Goal: Communication & Community: Share content

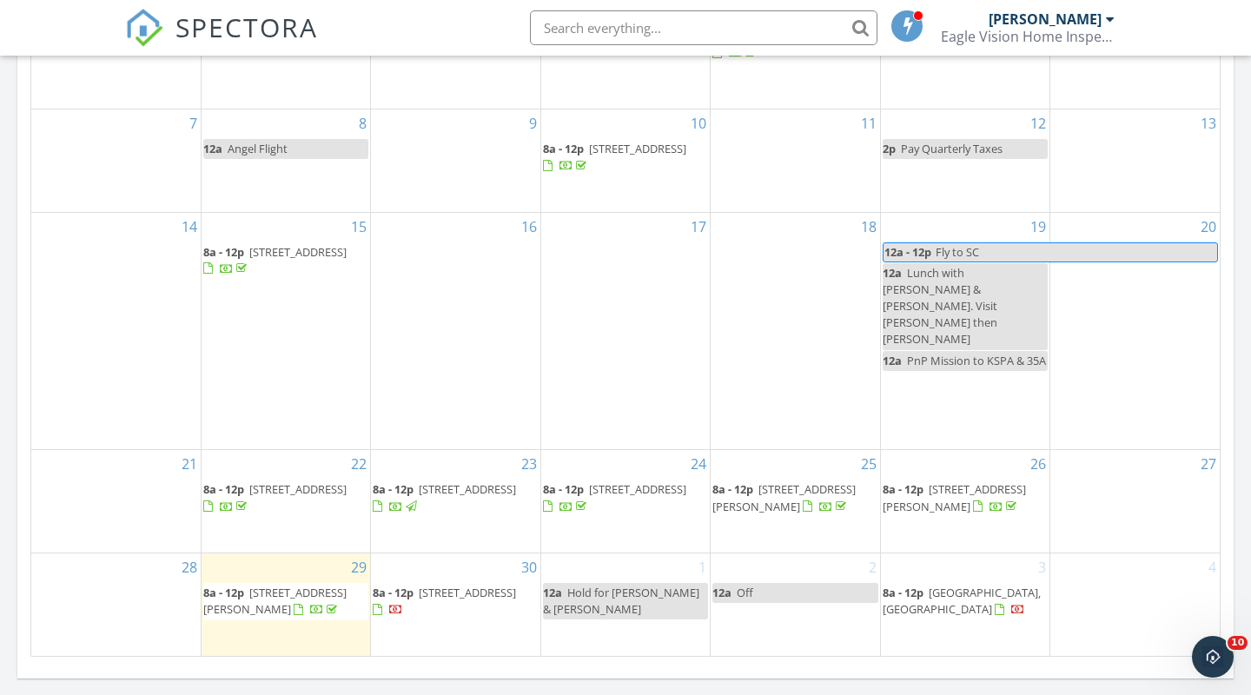
scroll to position [938, 0]
click at [272, 585] on span "1043 Brad St NW, Cleveland 37312" at bounding box center [274, 600] width 143 height 32
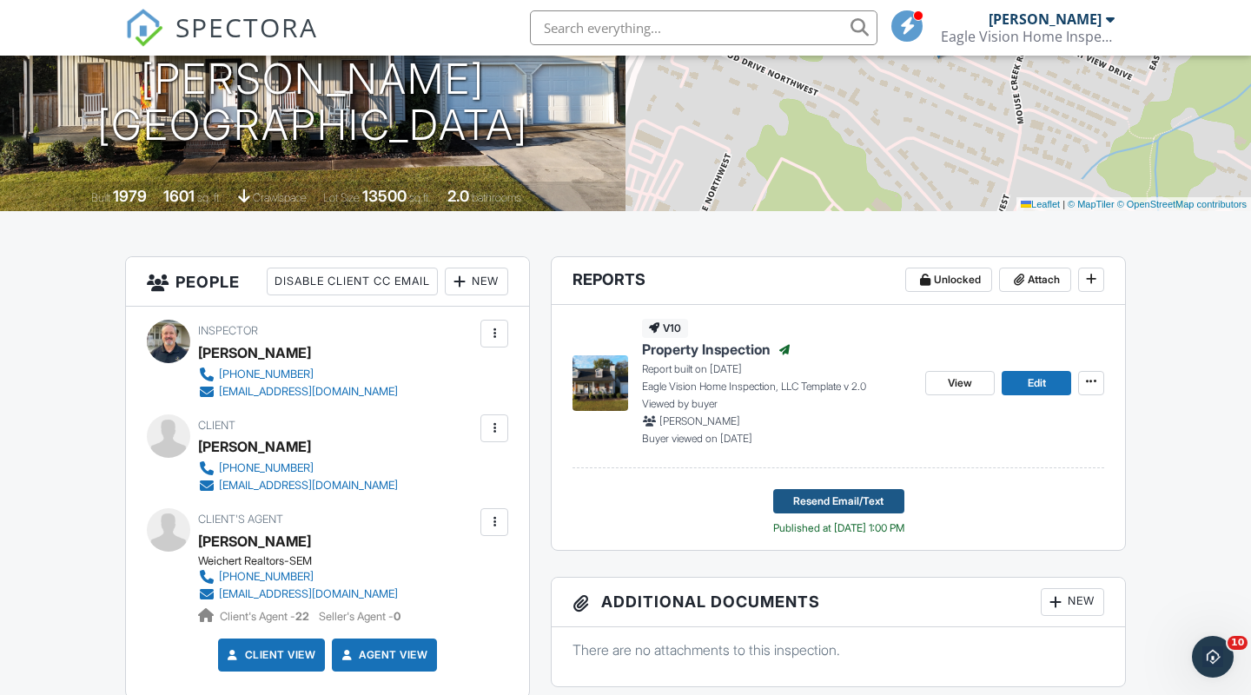
click at [822, 503] on span "Resend Email/Text" at bounding box center [838, 501] width 90 height 17
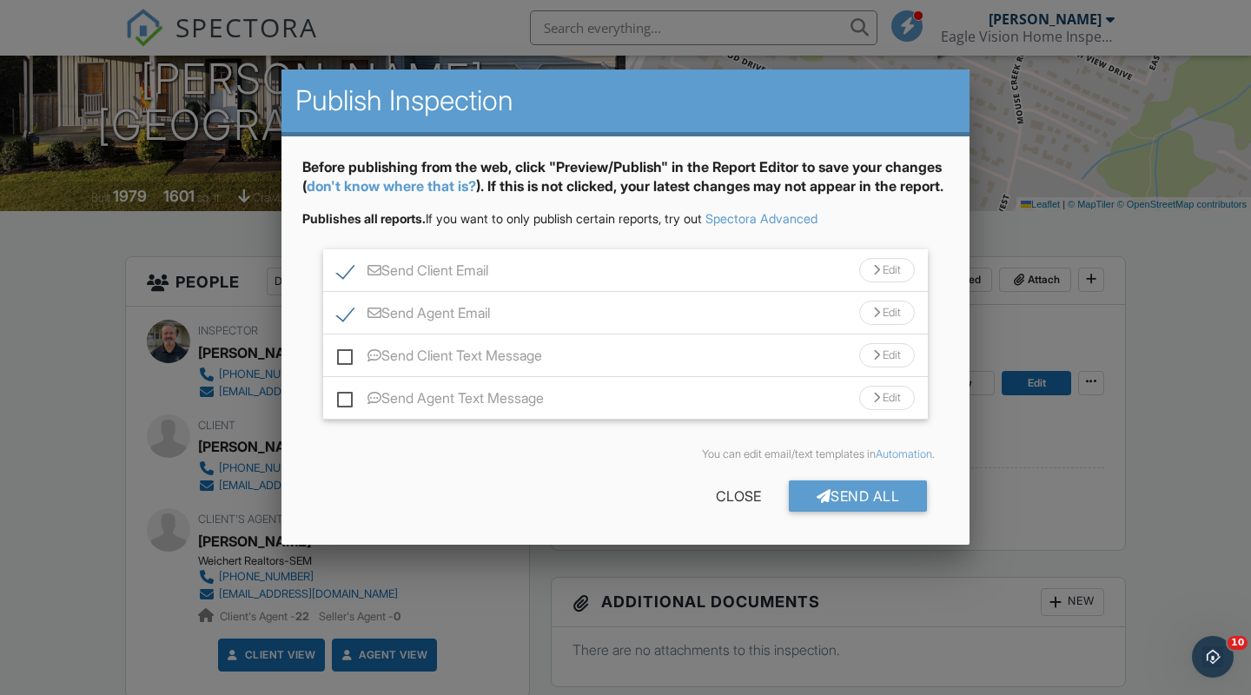
click at [343, 284] on label "Send Client Email" at bounding box center [412, 273] width 151 height 22
checkbox input "false"
click at [884, 410] on div "Edit" at bounding box center [887, 398] width 56 height 24
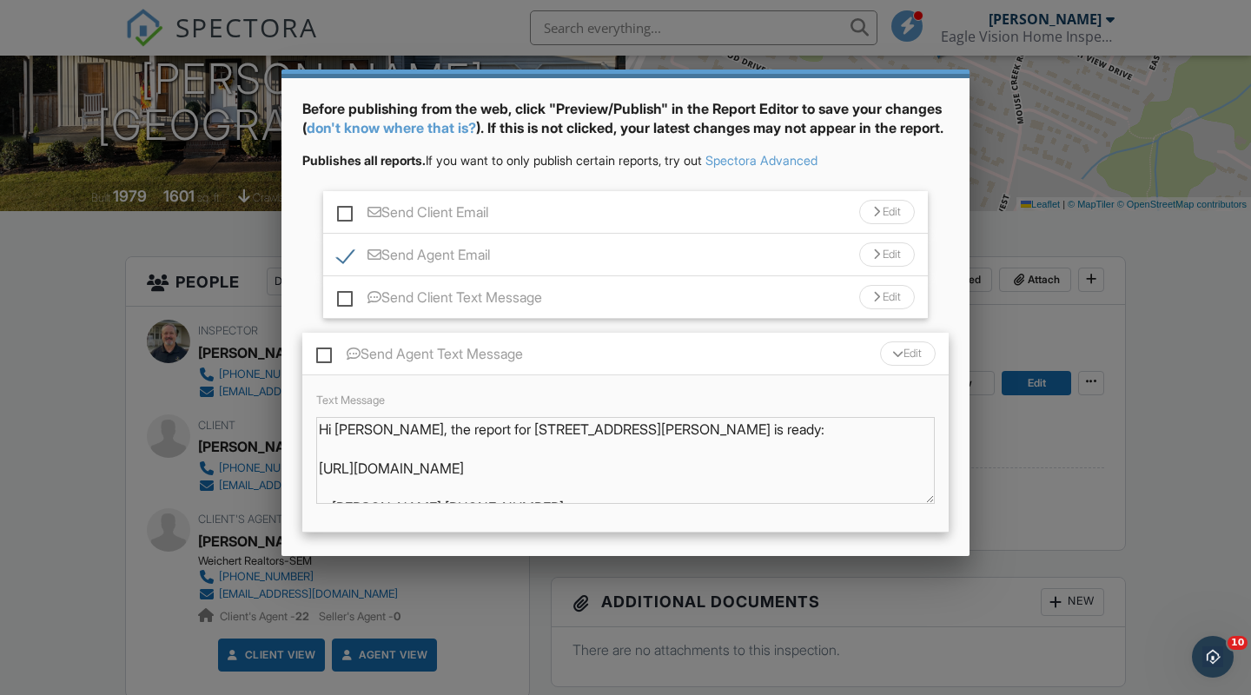
scroll to position [62, 0]
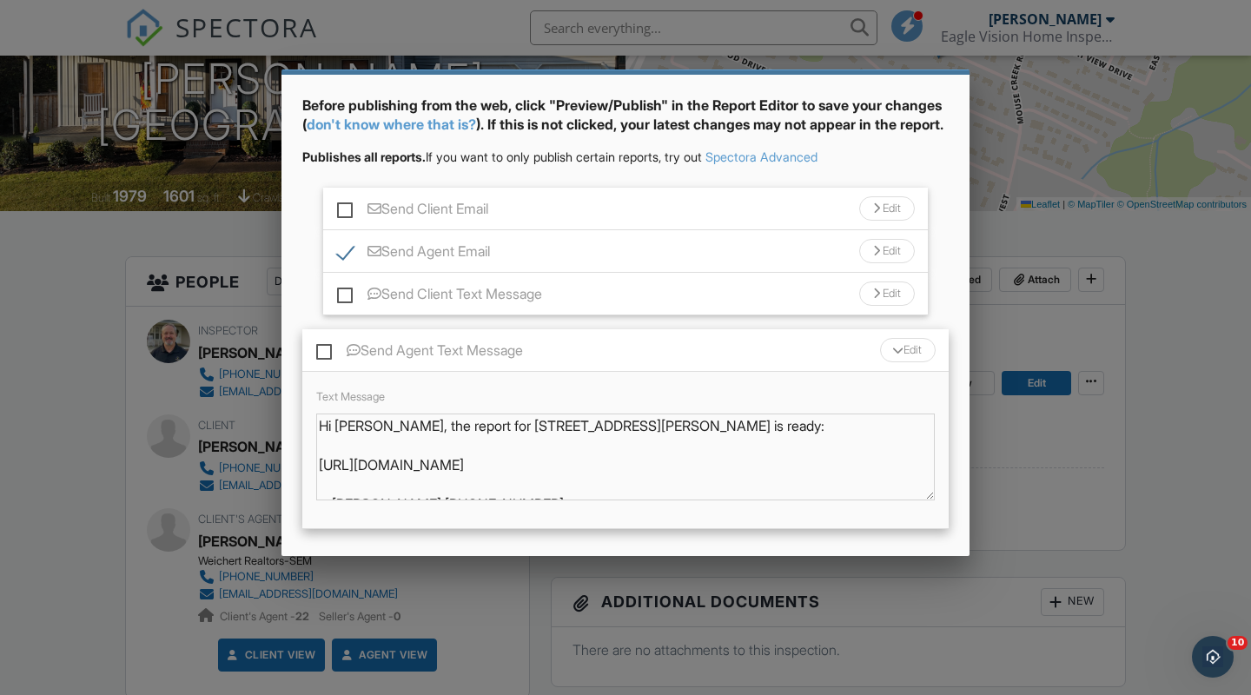
click at [888, 263] on div "Edit" at bounding box center [887, 251] width 56 height 24
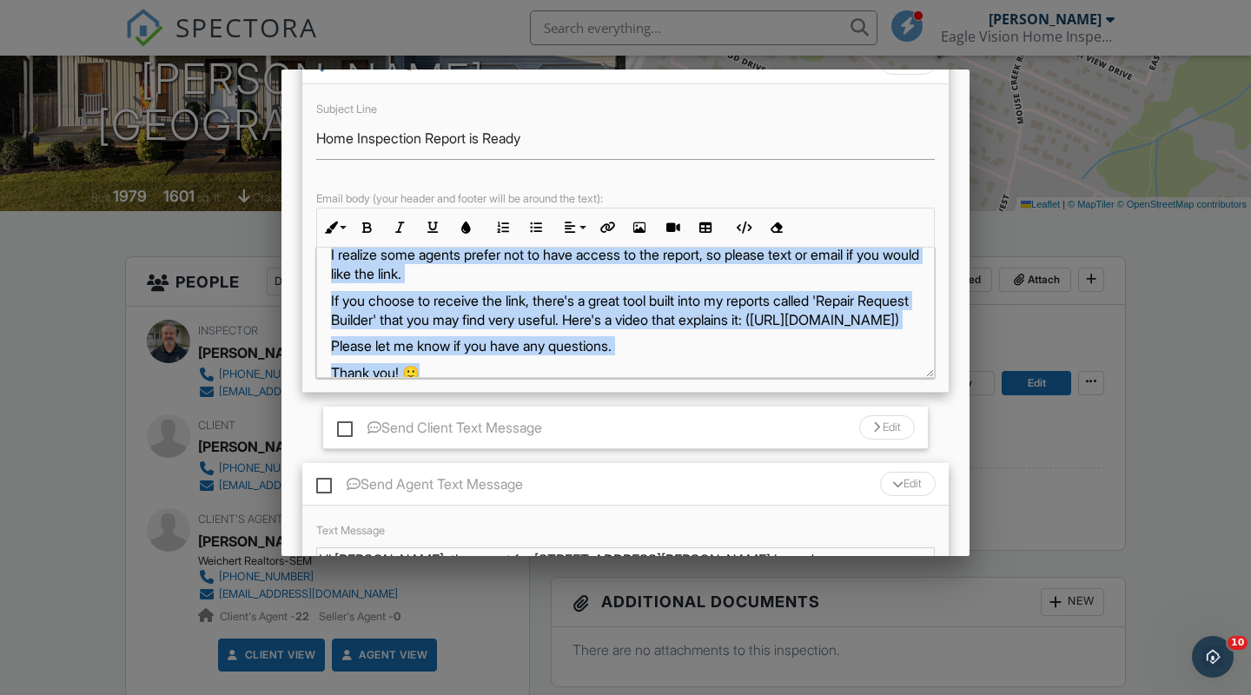
scroll to position [117, 0]
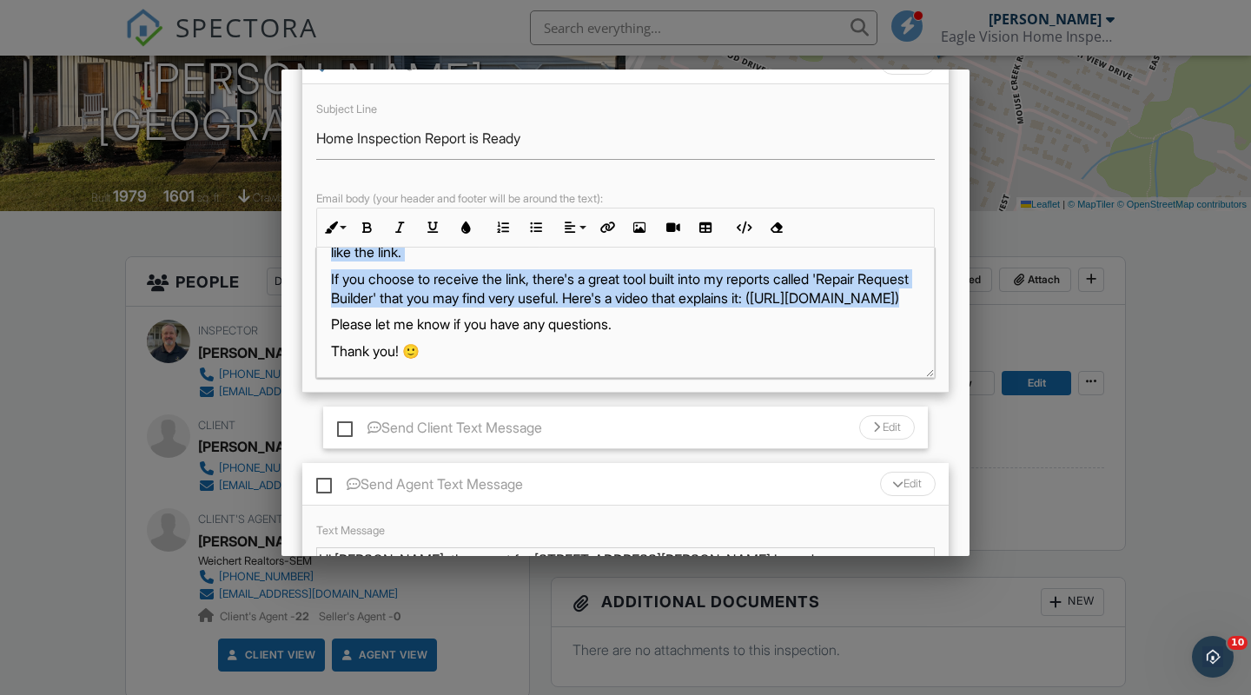
drag, startPoint x: 326, startPoint y: 348, endPoint x: 692, endPoint y: 309, distance: 367.9
click at [692, 309] on div "Hi [PERSON_NAME], The home inspection report for your client [PERSON_NAME] at […" at bounding box center [625, 256] width 617 height 252
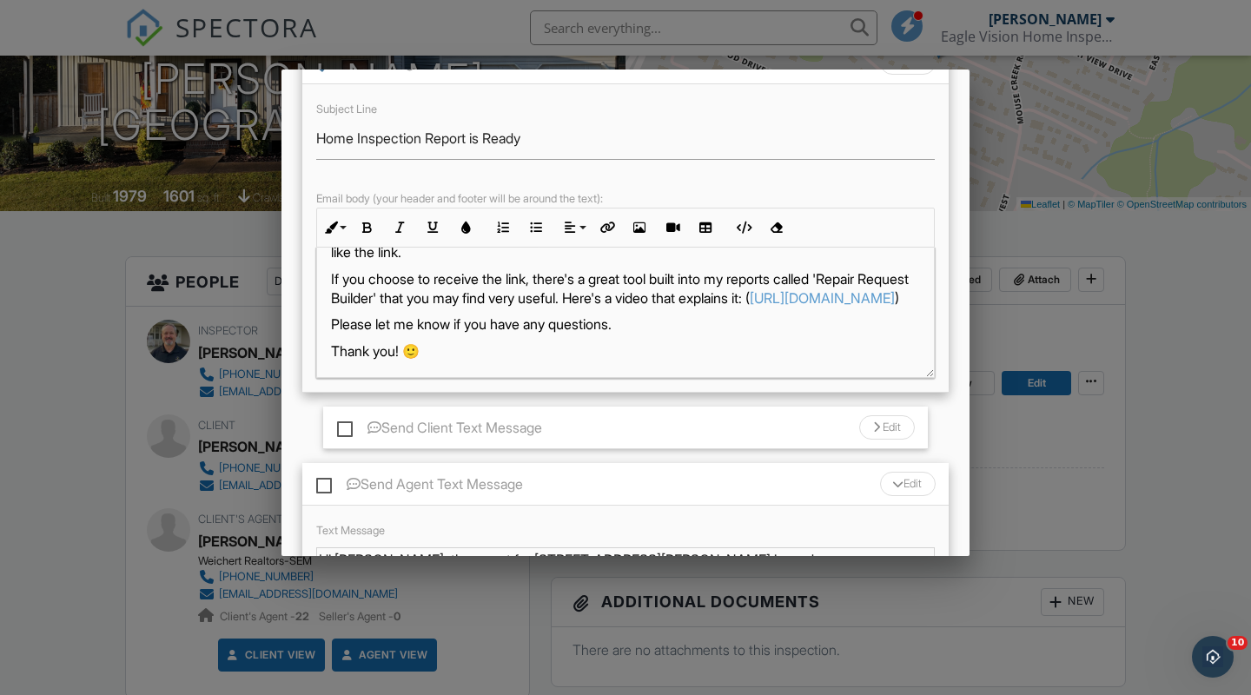
scroll to position [36, 0]
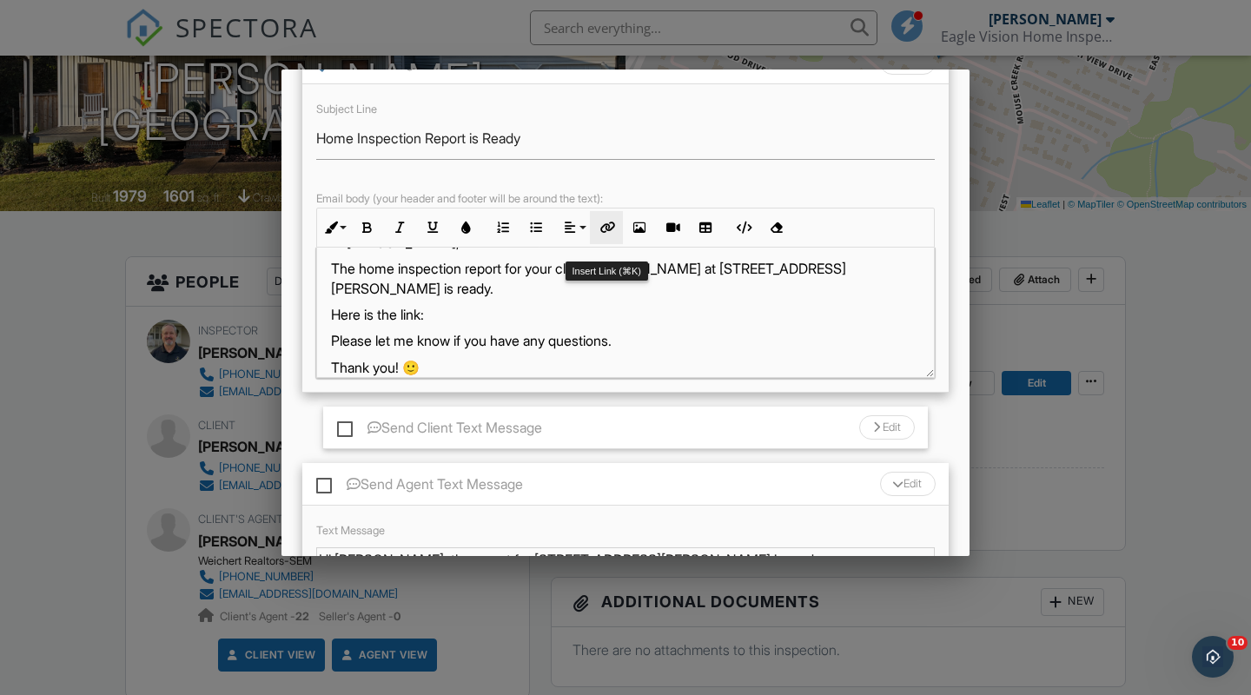
click at [606, 234] on icon "button" at bounding box center [606, 228] width 12 height 12
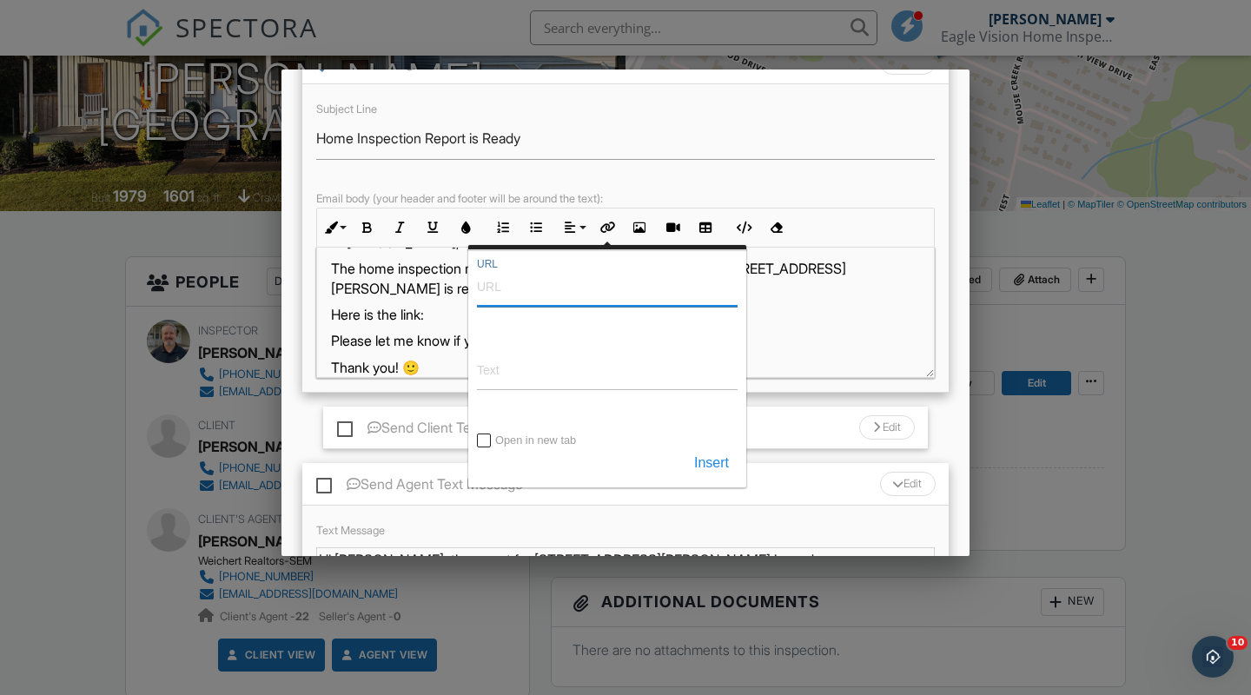
click at [585, 307] on input "URL" at bounding box center [607, 286] width 261 height 42
paste input "[URL][DOMAIN_NAME]"
type input "[URL][DOMAIN_NAME]"
click at [710, 479] on button "Insert" at bounding box center [712, 462] width 52 height 31
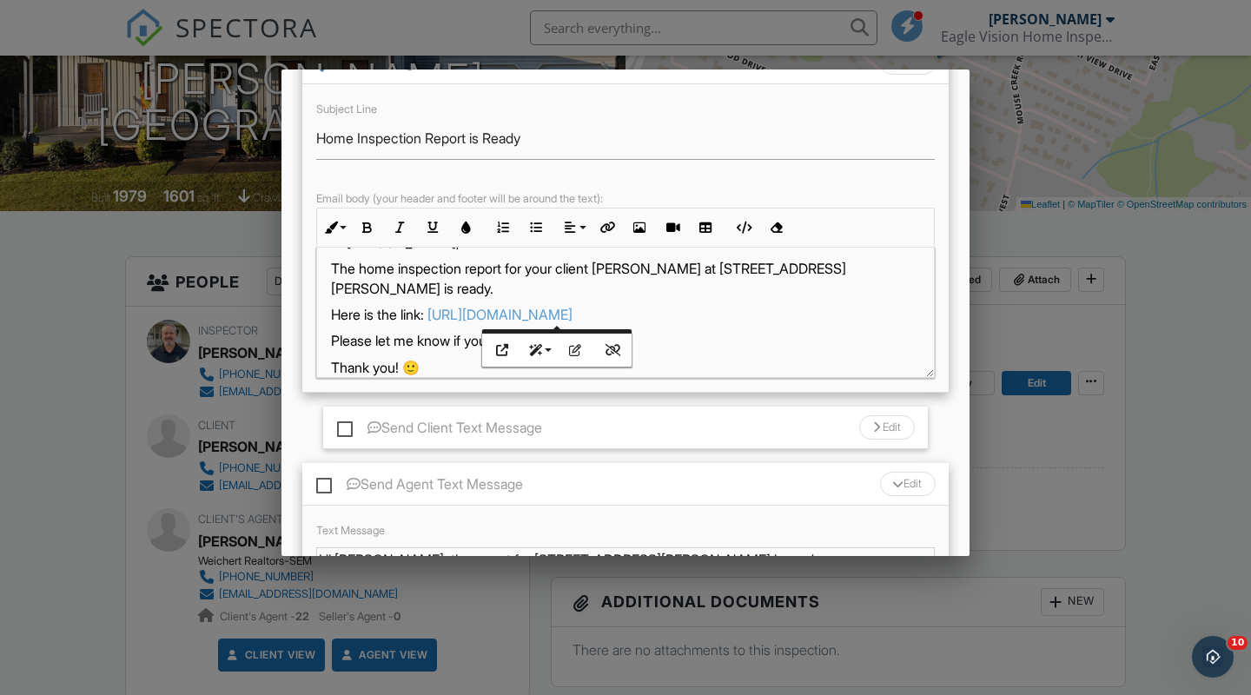
click at [706, 360] on p "Thank you! 🙂" at bounding box center [625, 367] width 589 height 19
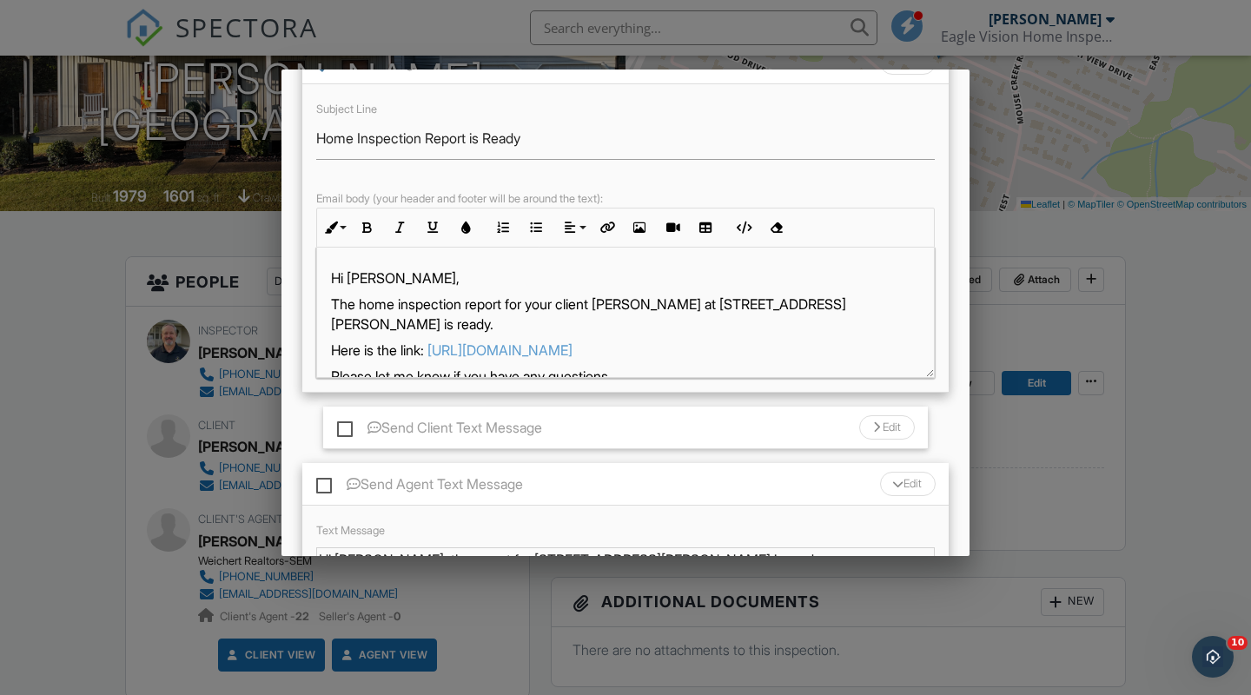
scroll to position [242, 0]
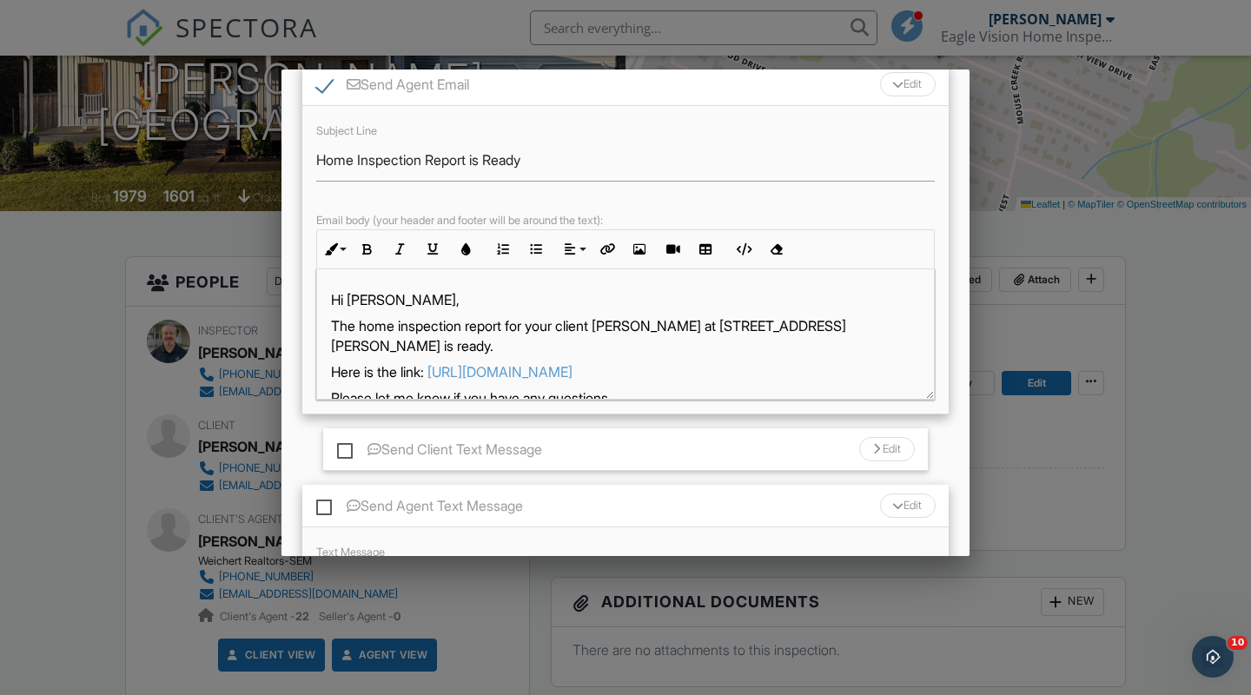
click at [892, 88] on div at bounding box center [897, 84] width 11 height 7
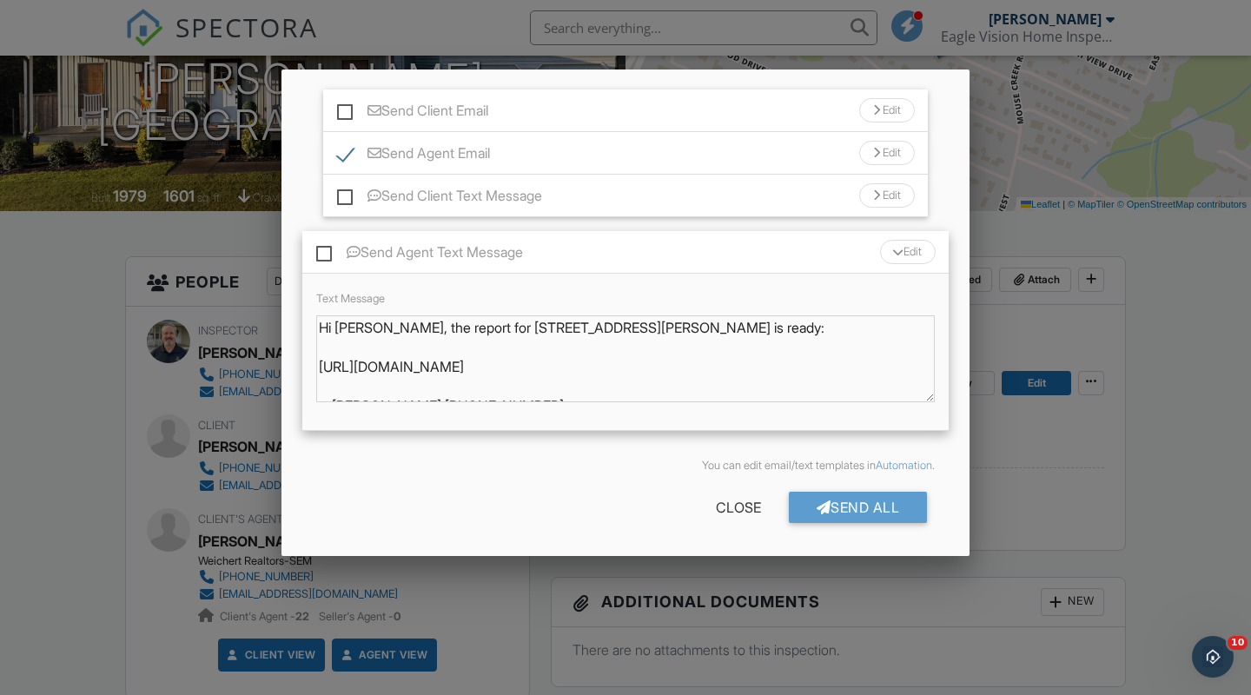
scroll to position [177, 0]
click at [904, 236] on div "Send Agent Text Message Edit" at bounding box center [625, 252] width 646 height 43
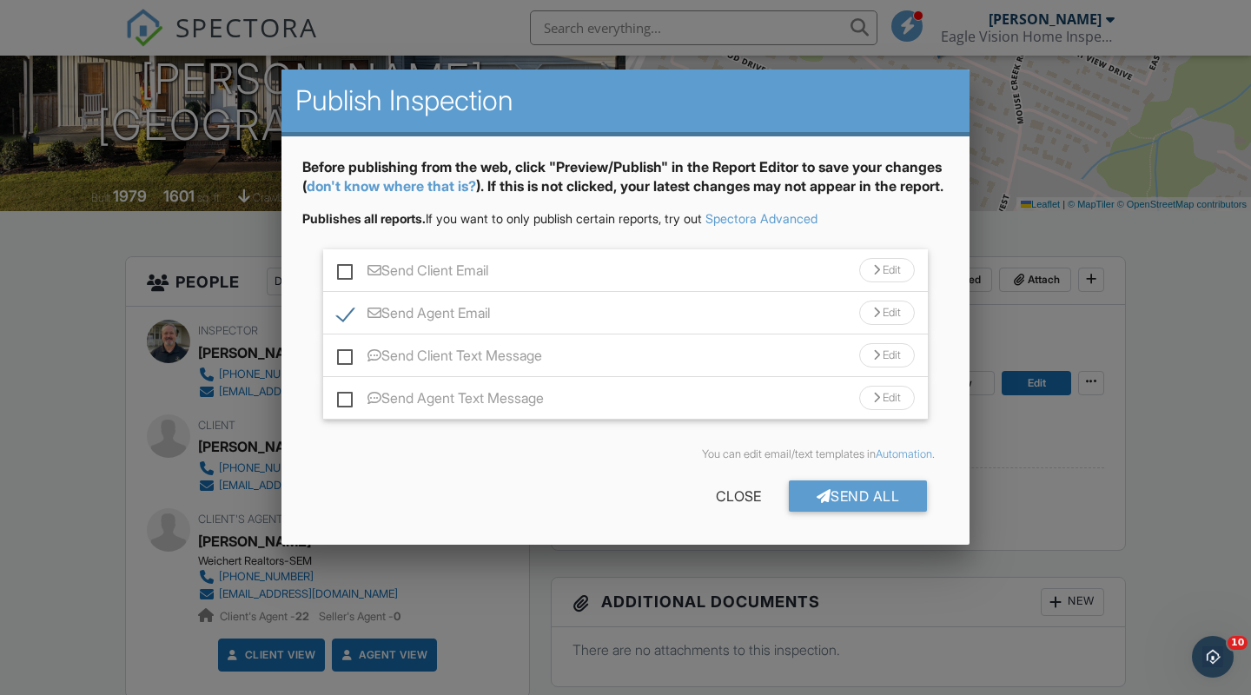
scroll to position [7, 0]
click at [858, 502] on div "Send All" at bounding box center [858, 495] width 139 height 31
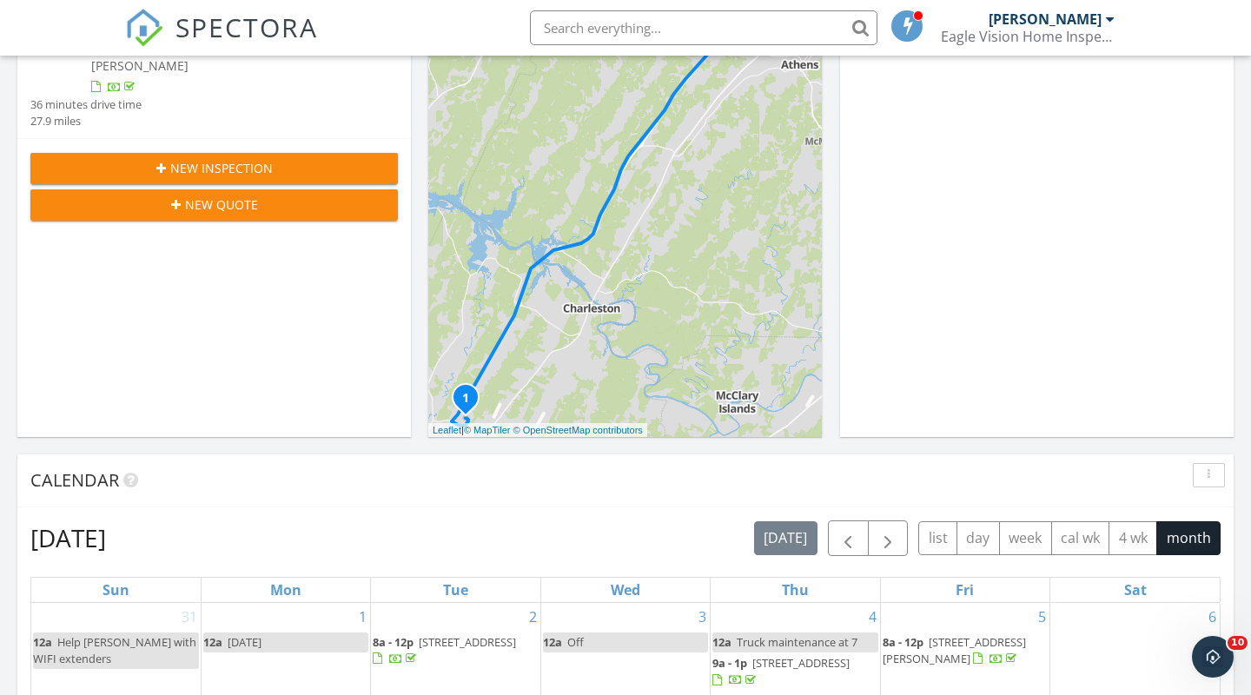
scroll to position [318, 0]
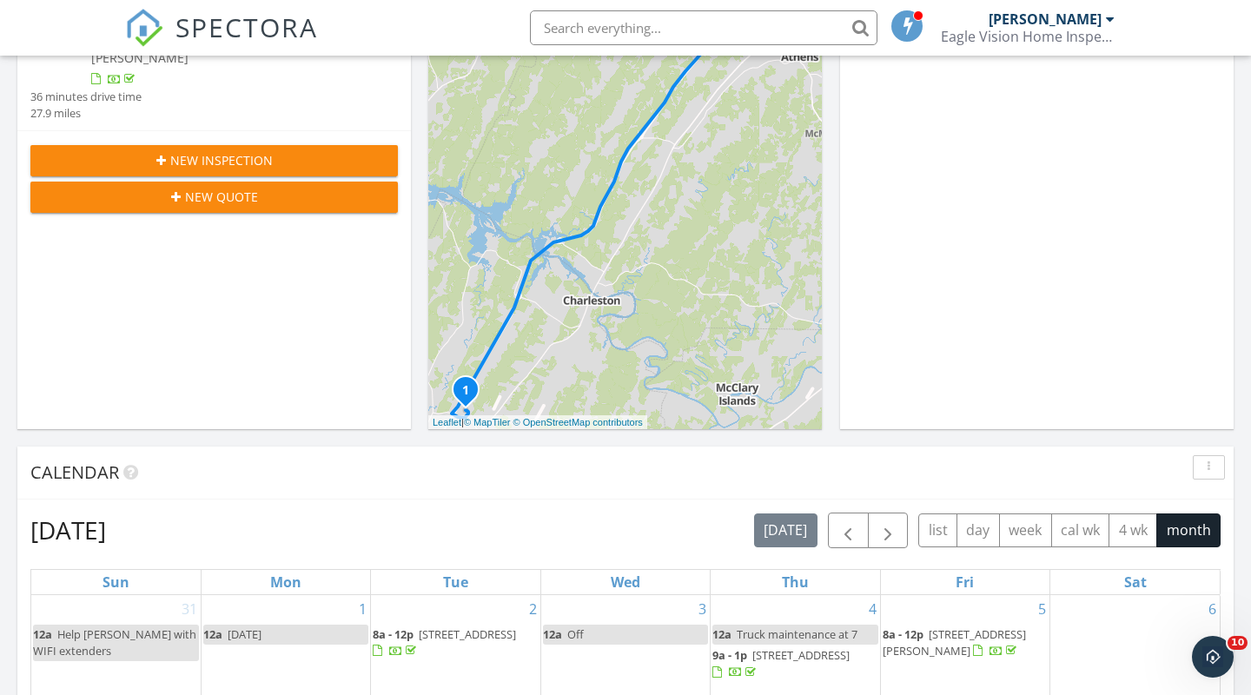
click at [417, 229] on div "Today Brent Foster 8:00 am 1043 Brad St NW, Cleveland, TN 37312 Brent Foster 36…" at bounding box center [625, 698] width 1251 height 1581
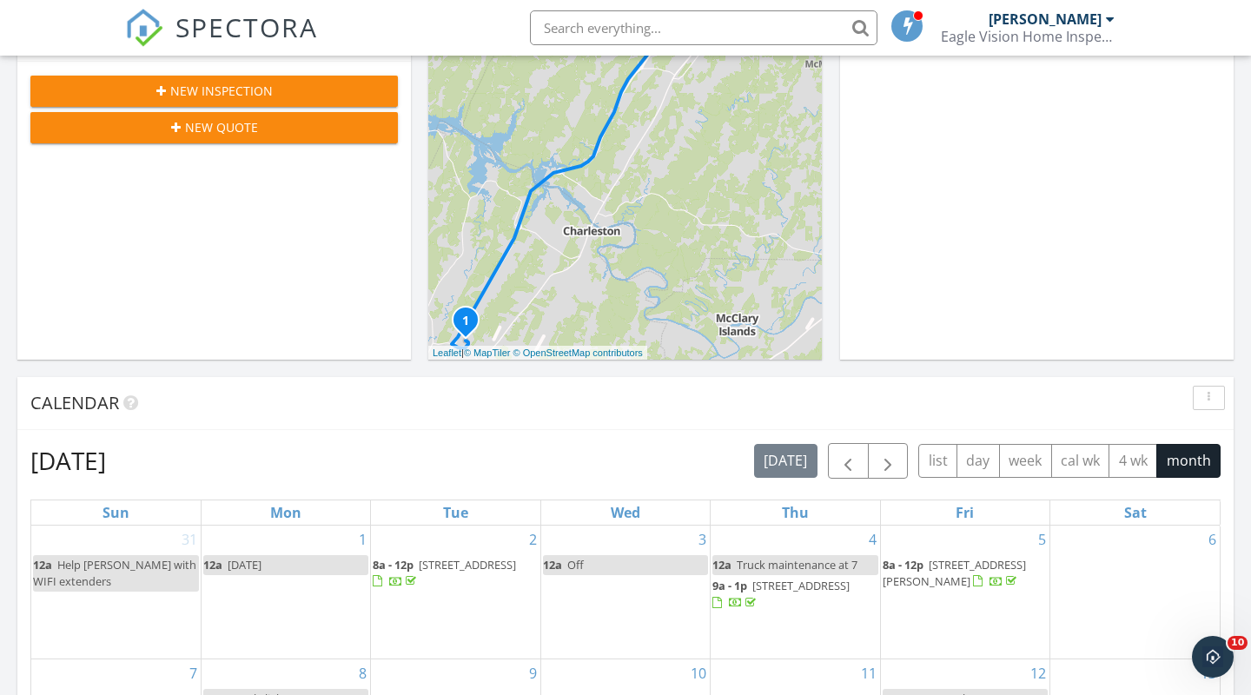
scroll to position [391, 0]
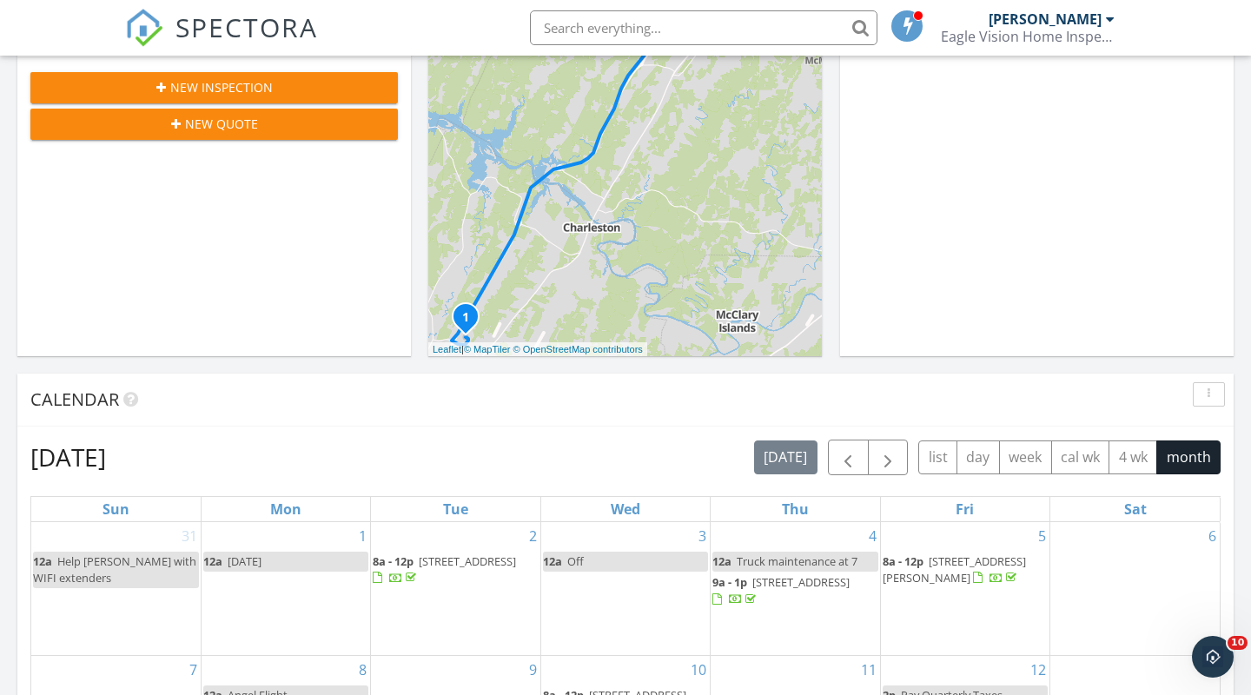
click at [417, 229] on div "Today Brent Foster 8:00 am 1043 Brad St NW, Cleveland, TN 37312 Brent Foster 36…" at bounding box center [625, 625] width 1251 height 1581
click at [417, 238] on div "Today Brent Foster 8:00 am 1043 Brad St NW, Cleveland, TN 37312 Brent Foster 36…" at bounding box center [625, 625] width 1251 height 1581
click at [417, 233] on div "Today Brent Foster 8:00 am 1043 Brad St NW, Cleveland, TN 37312 Brent Foster 36…" at bounding box center [625, 625] width 1251 height 1581
click at [417, 229] on div "Today Brent Foster 8:00 am 1043 Brad St NW, Cleveland, TN 37312 Brent Foster 36…" at bounding box center [625, 625] width 1251 height 1581
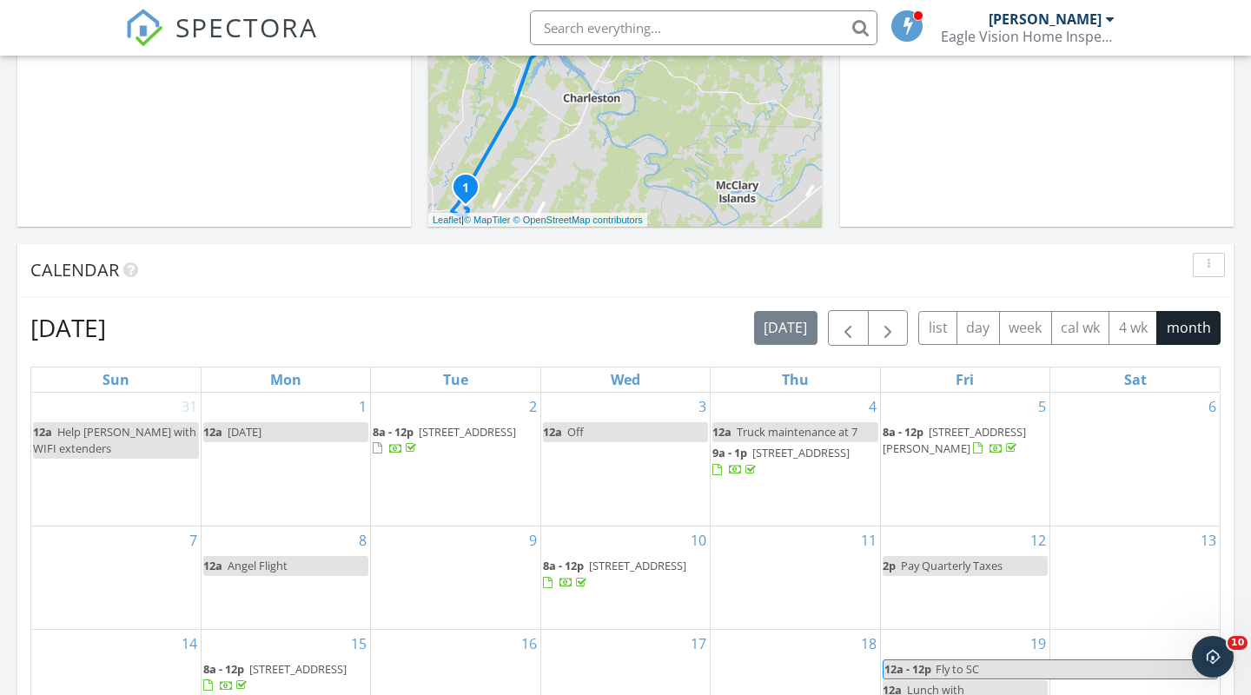
scroll to position [528, 0]
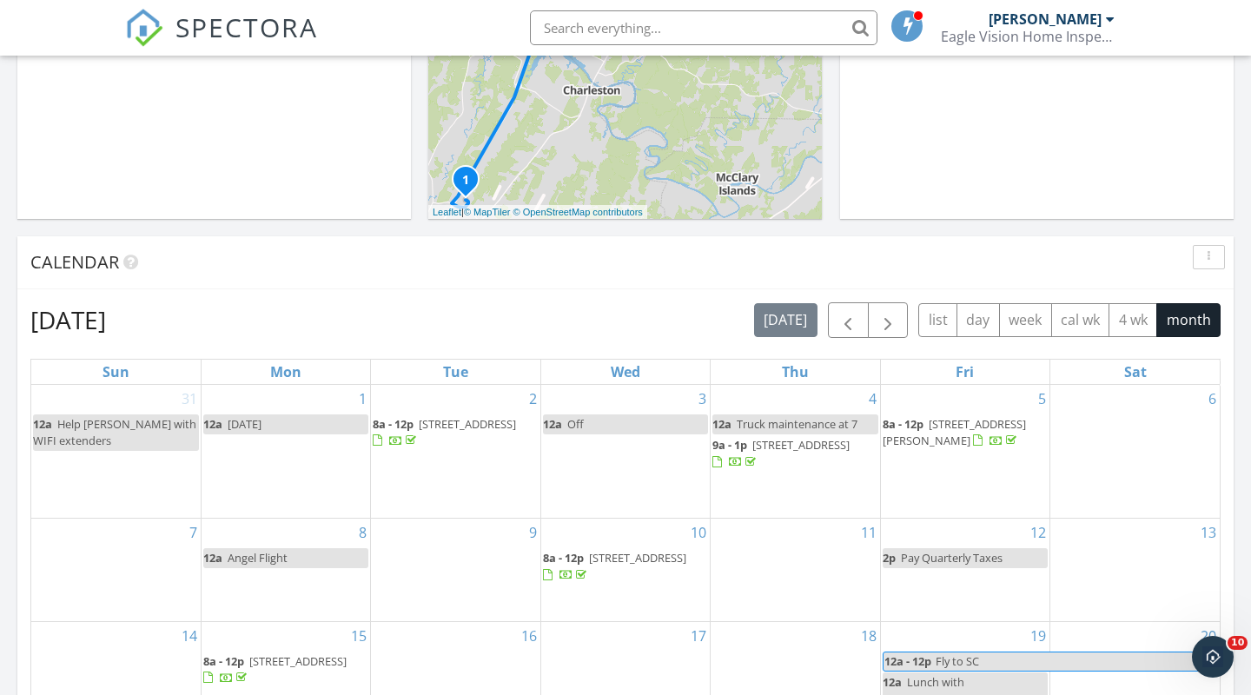
click at [620, 242] on div "Calendar" at bounding box center [625, 262] width 1216 height 53
click at [620, 243] on div "Calendar" at bounding box center [625, 262] width 1216 height 53
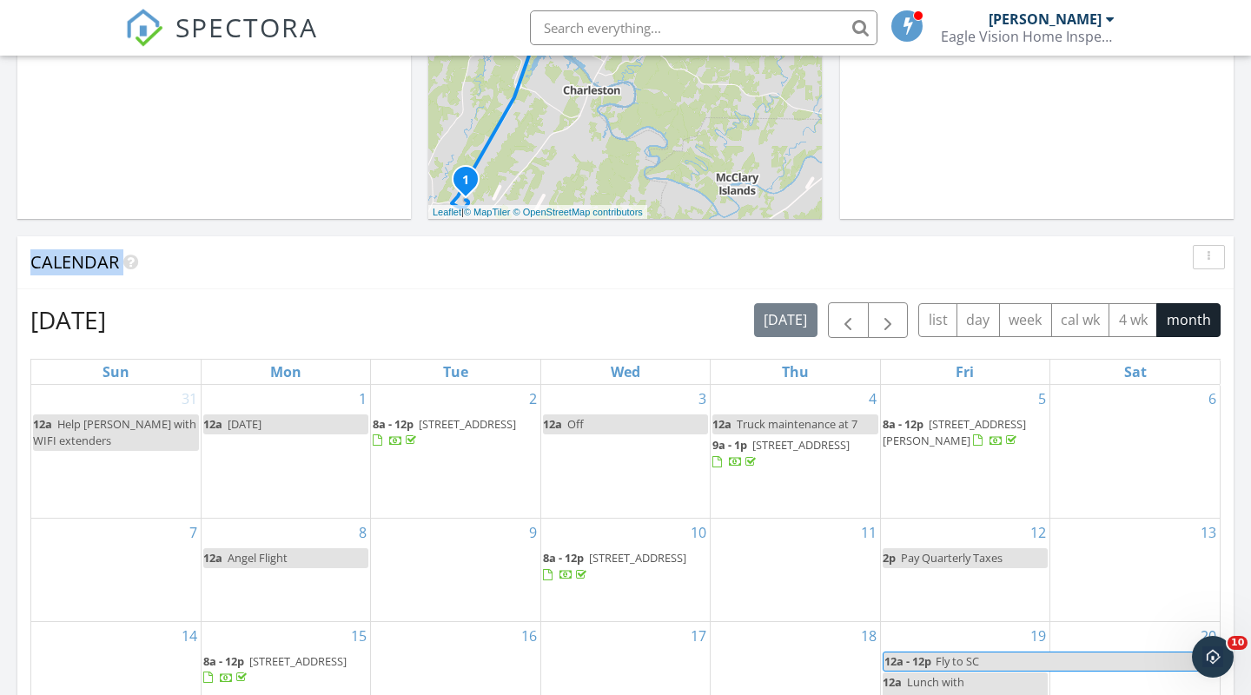
click at [618, 267] on div "Calendar" at bounding box center [612, 262] width 1164 height 26
click at [621, 239] on div "Calendar" at bounding box center [625, 262] width 1216 height 53
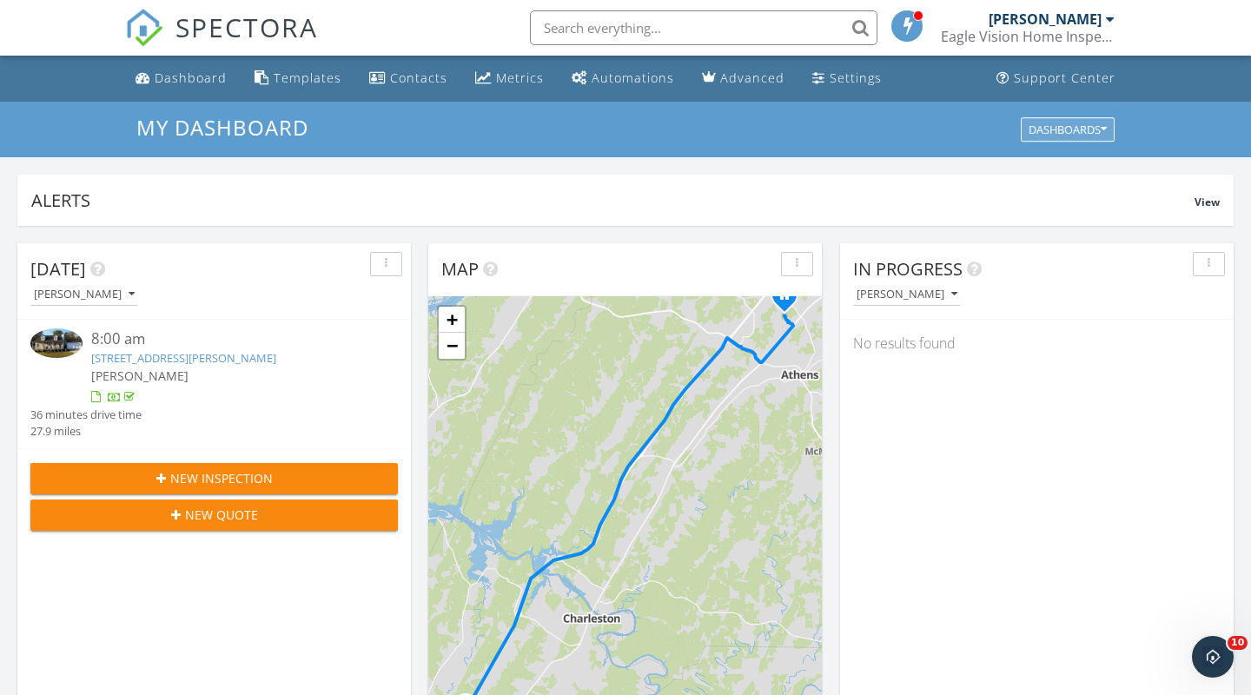
scroll to position [0, 0]
click at [622, 123] on h3 "My Dashboard" at bounding box center [625, 127] width 978 height 23
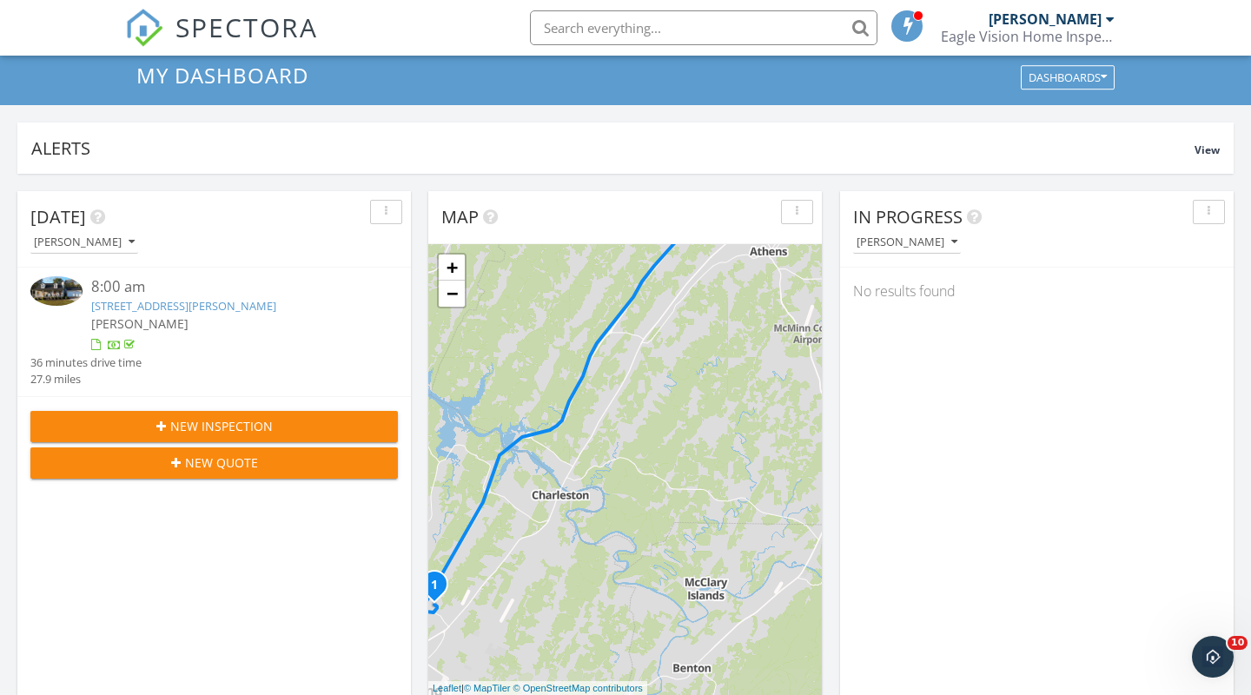
click at [785, 393] on div "1 + − Congress Parkway Northwest, I 75 44.9 km, 36 min Head southwest on Courtn…" at bounding box center [625, 469] width 394 height 451
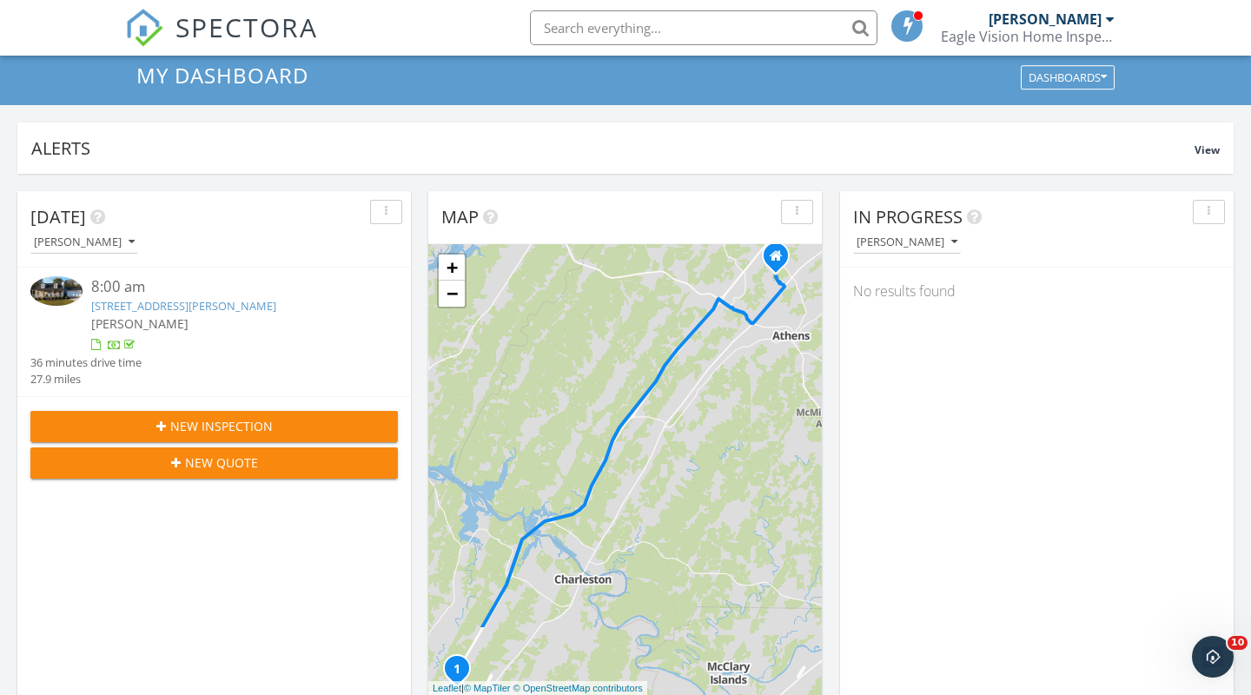
click at [655, 314] on div "1 + − Congress Parkway Northwest, I 75 44.9 km, 36 min Head southwest on Courtn…" at bounding box center [625, 469] width 394 height 451
